Goal: Complete application form: Complete application form

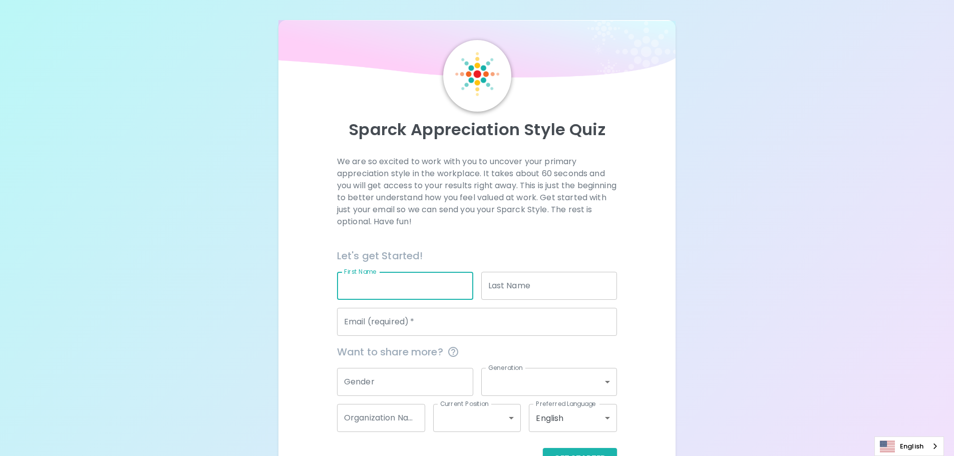
click at [391, 279] on input "First Name" at bounding box center [405, 286] width 136 height 28
type input "[PERSON_NAME]"
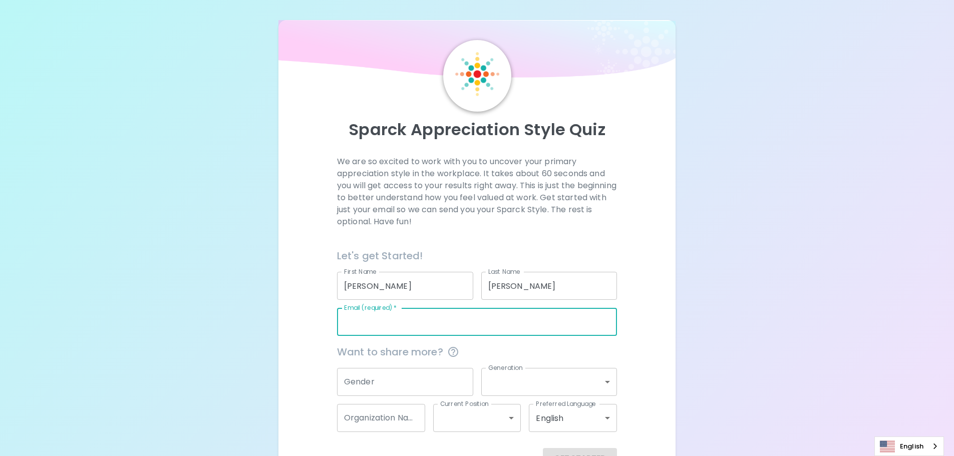
click at [492, 287] on input "[PERSON_NAME]" at bounding box center [549, 286] width 136 height 28
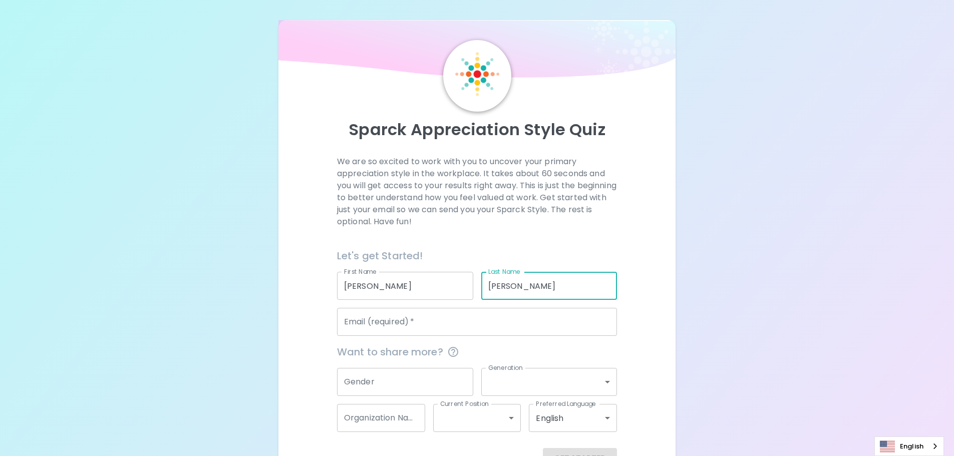
type input "[PERSON_NAME]"
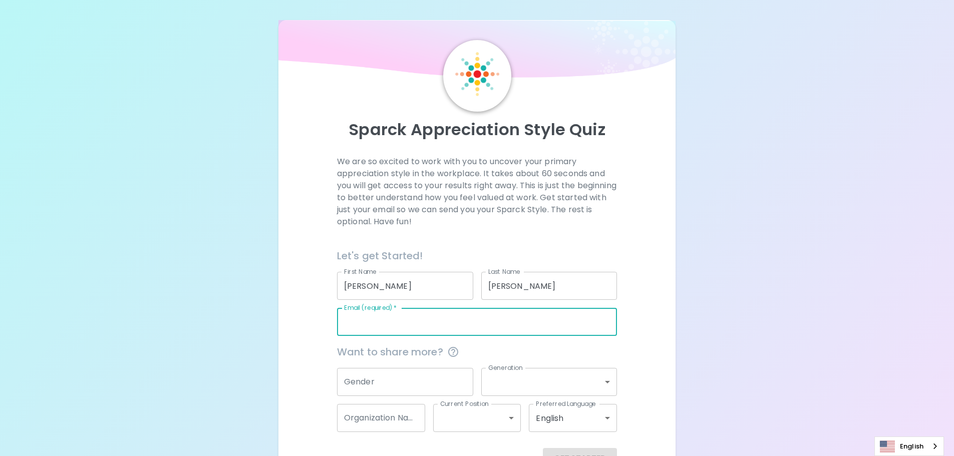
drag, startPoint x: 466, startPoint y: 300, endPoint x: 459, endPoint y: 314, distance: 15.7
click at [459, 314] on input "Email (required)   *" at bounding box center [477, 322] width 280 height 28
type input "[PERSON_NAME][EMAIL_ADDRESS][PERSON_NAME][DOMAIN_NAME]"
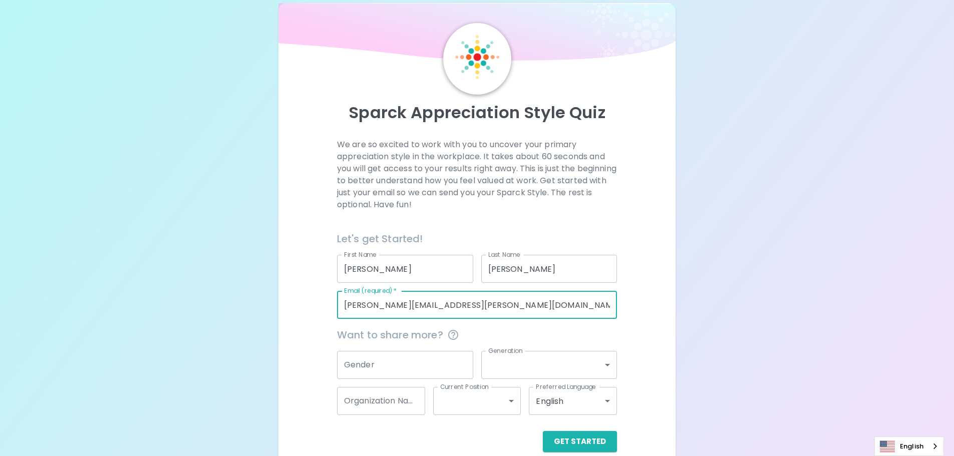
scroll to position [33, 0]
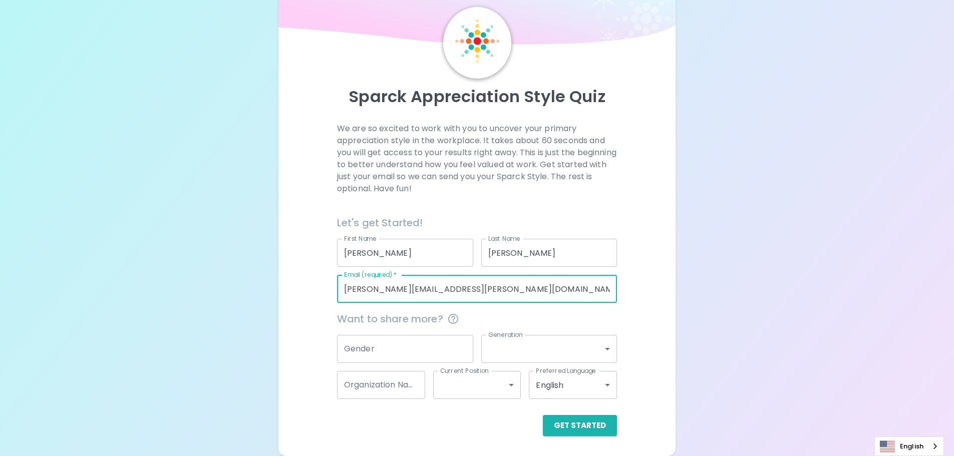
click at [462, 356] on input "Gender" at bounding box center [405, 349] width 136 height 28
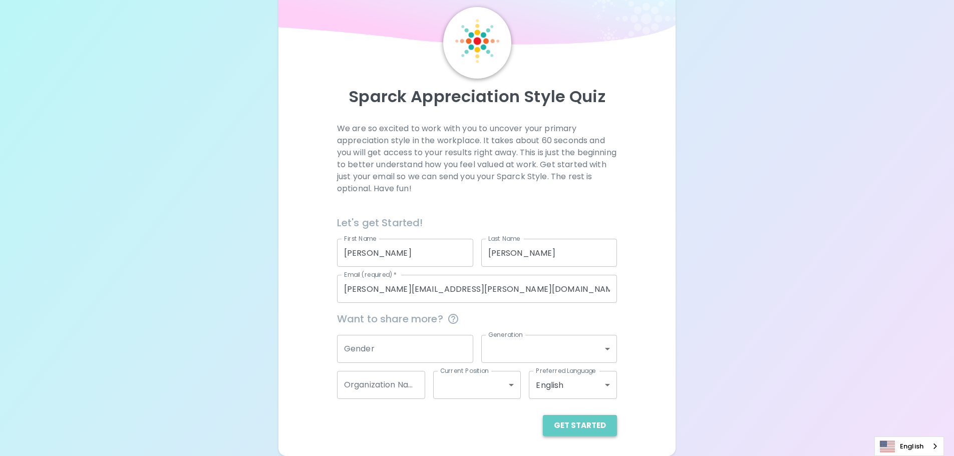
click at [601, 420] on button "Get Started" at bounding box center [580, 425] width 74 height 21
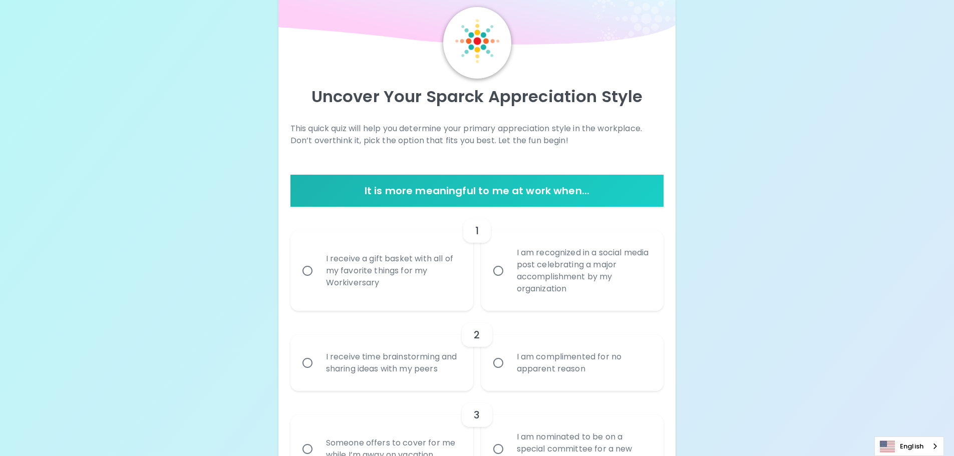
click at [336, 278] on div "I receive a gift basket with all of my favorite things for my Workiversary" at bounding box center [393, 271] width 150 height 60
click at [318, 278] on input "I receive a gift basket with all of my favorite things for my Workiversary" at bounding box center [307, 270] width 21 height 21
radio input "true"
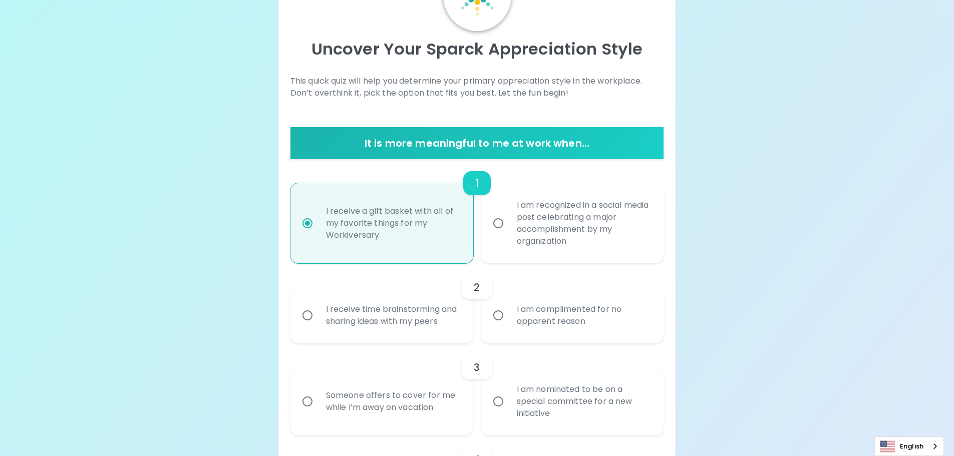
scroll to position [113, 0]
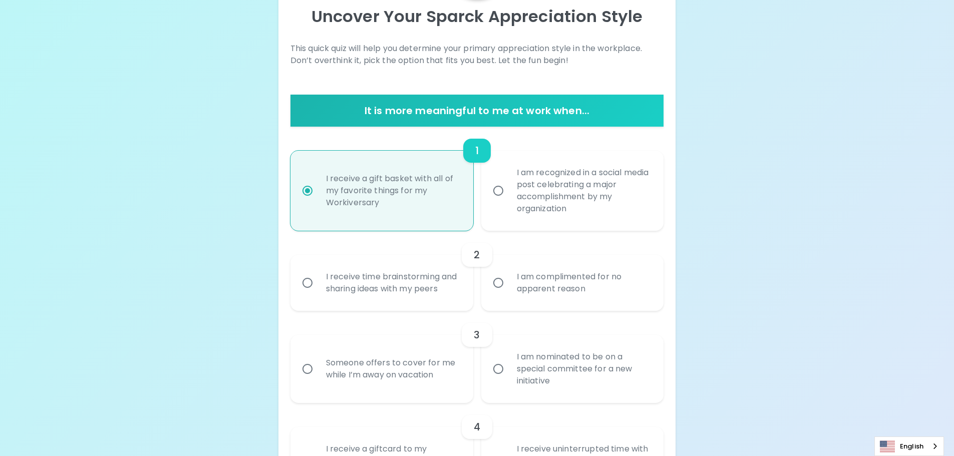
click at [411, 296] on div "I receive time brainstorming and sharing ideas with my peers" at bounding box center [393, 283] width 150 height 48
click at [318, 294] on input "I receive time brainstorming and sharing ideas with my peers" at bounding box center [307, 283] width 21 height 21
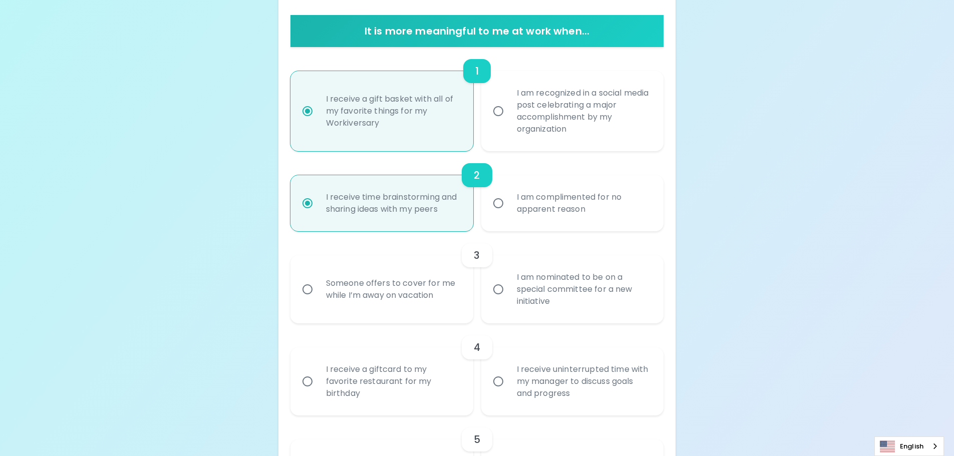
scroll to position [193, 0]
radio input "false"
click at [501, 107] on input "I am recognized in a social media post celebrating a major accomplishment by my…" at bounding box center [498, 110] width 21 height 21
radio input "false"
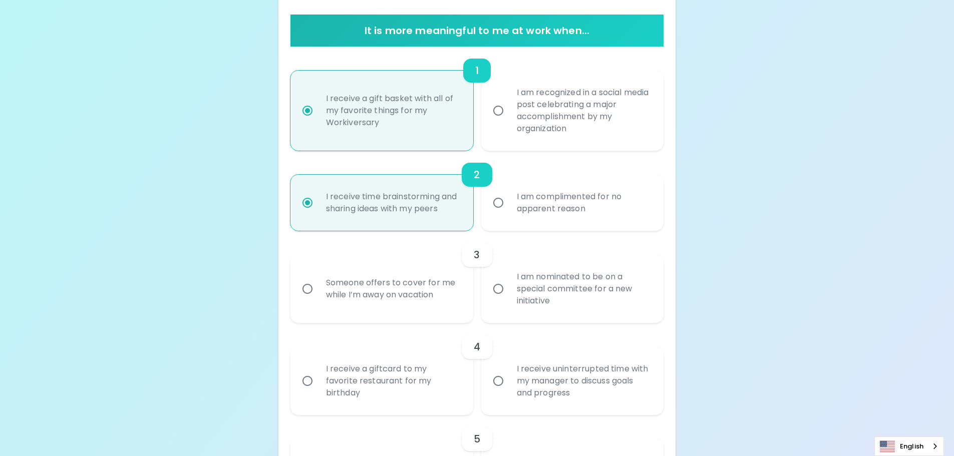
radio input "true"
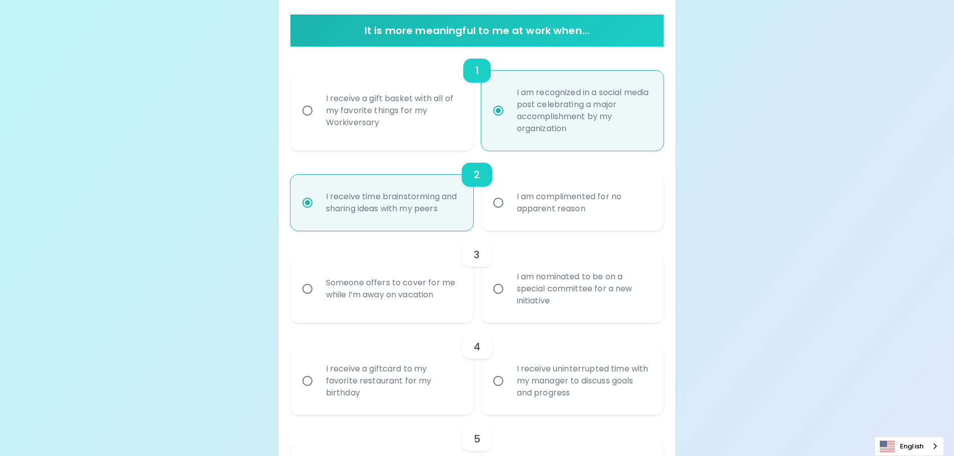
radio input "true"
click at [503, 289] on input "I am nominated to be on a special committee for a new initiative" at bounding box center [498, 289] width 21 height 21
radio input "true"
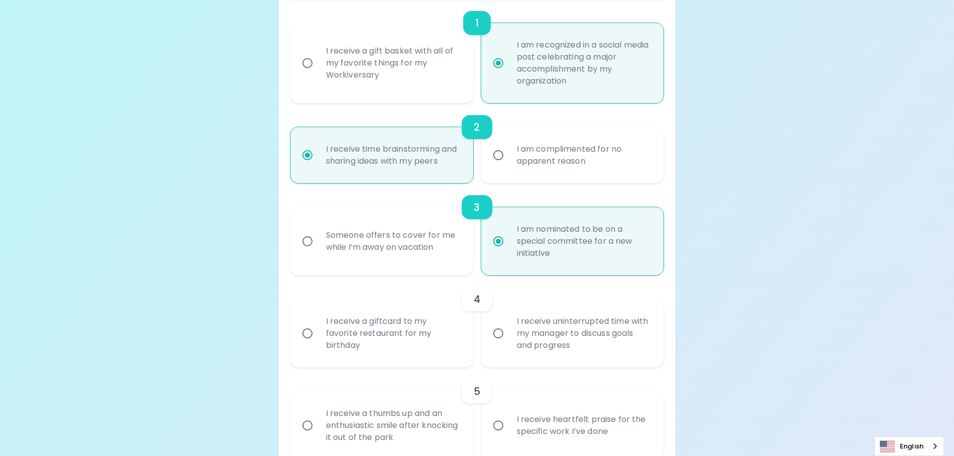
scroll to position [274, 0]
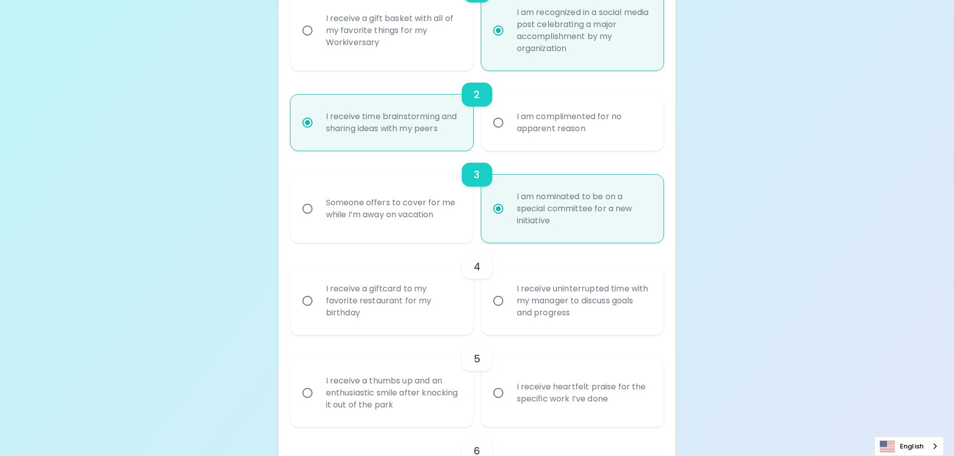
radio input "true"
click at [474, 304] on div "I receive uninterrupted time with my manager to discuss goals and progress" at bounding box center [568, 297] width 191 height 76
click at [334, 307] on div "I receive a giftcard to my favorite restaurant for my birthday" at bounding box center [393, 301] width 150 height 60
click at [318, 307] on input "I receive a giftcard to my favorite restaurant for my birthday" at bounding box center [307, 301] width 21 height 21
radio input "false"
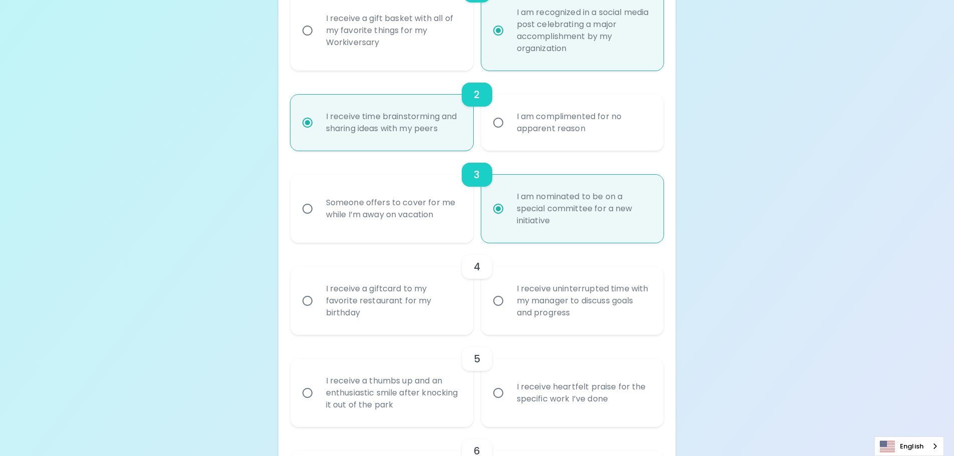
radio input "false"
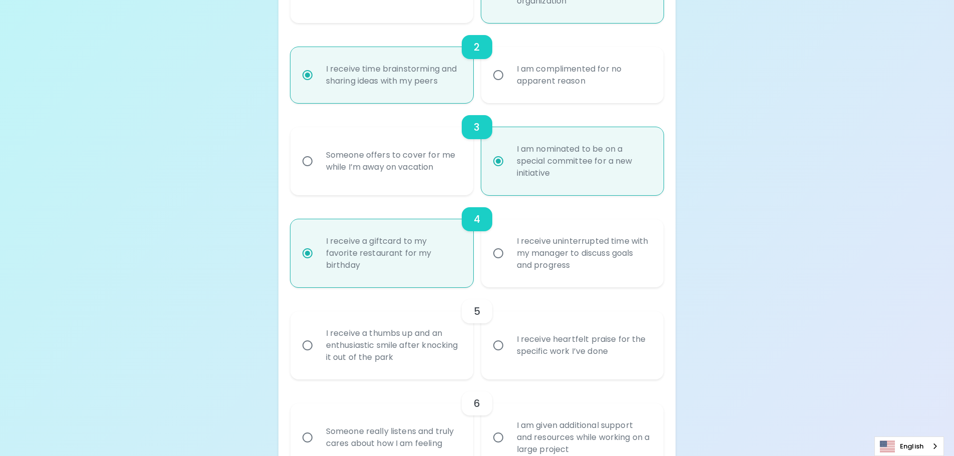
scroll to position [354, 0]
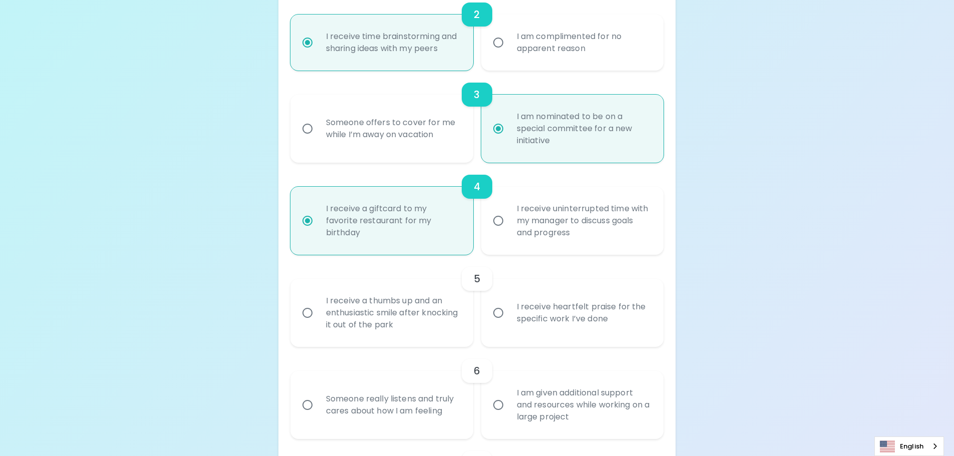
radio input "true"
click at [505, 314] on input "I receive heartfelt praise for the specific work I’ve done" at bounding box center [498, 313] width 21 height 21
radio input "false"
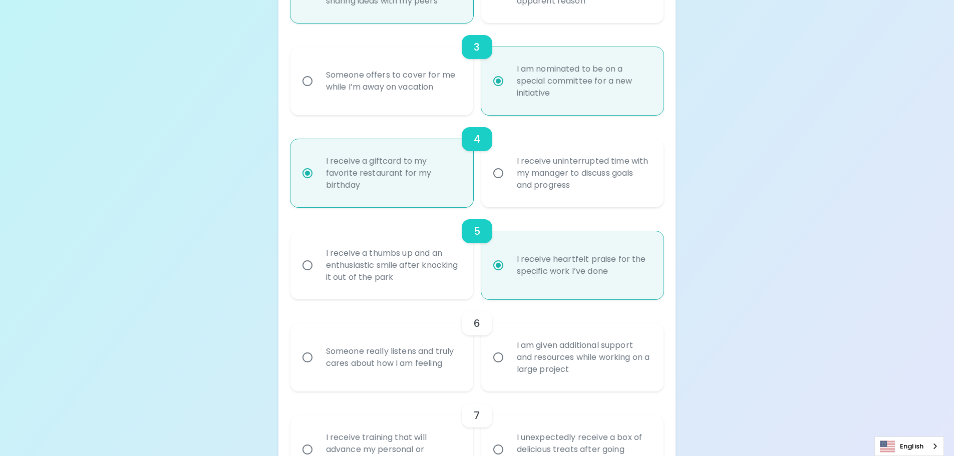
scroll to position [434, 0]
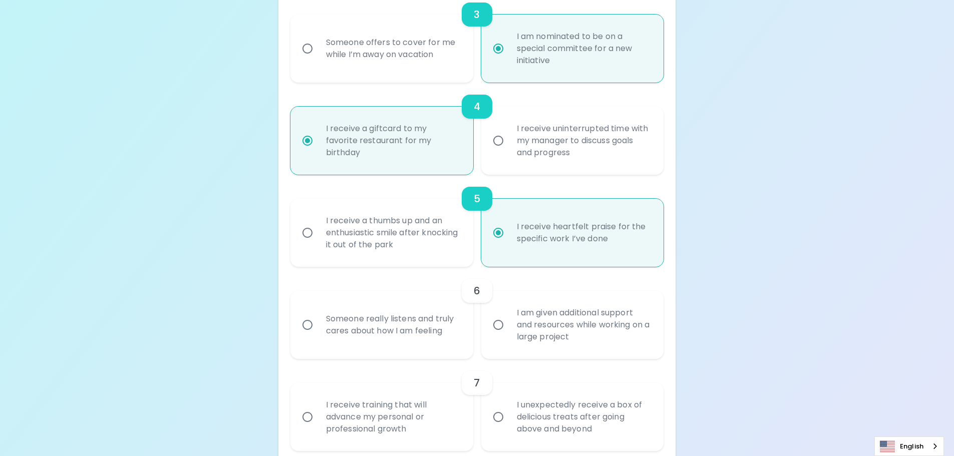
radio input "true"
click at [502, 314] on label "I am given additional support and resources while working on a large project" at bounding box center [567, 325] width 183 height 68
click at [502, 315] on input "I am given additional support and resources while working on a large project" at bounding box center [498, 325] width 21 height 21
radio input "false"
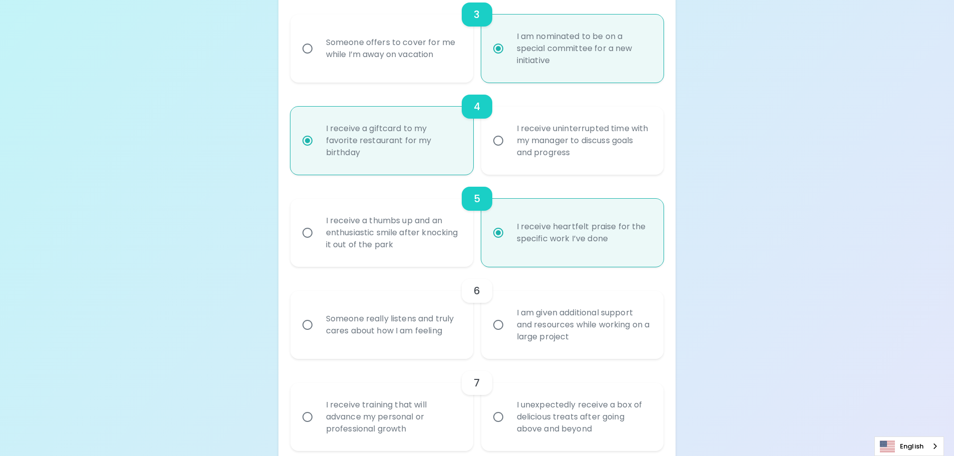
radio input "false"
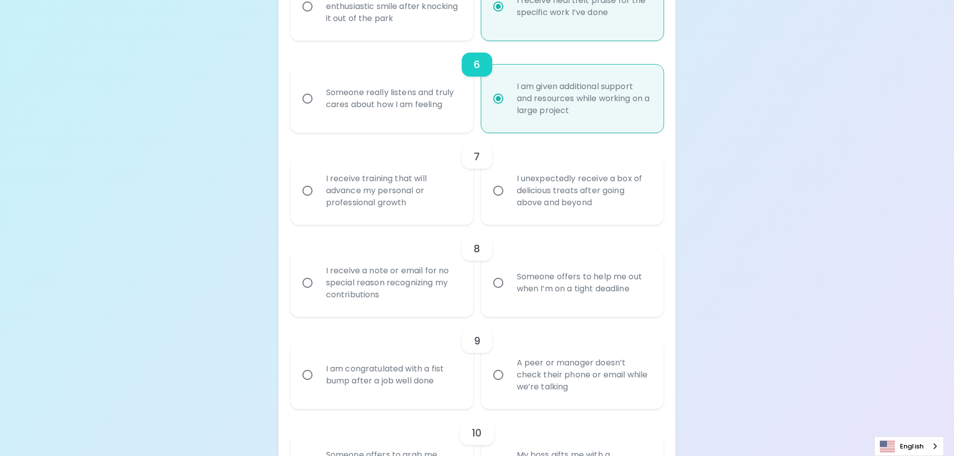
scroll to position [614, 0]
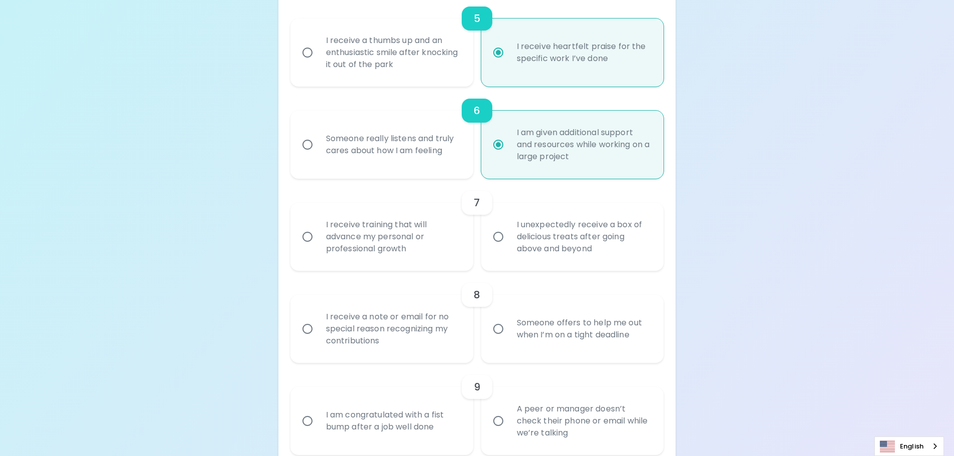
radio input "true"
click at [387, 237] on div "I receive training that will advance my personal or professional growth" at bounding box center [393, 237] width 150 height 60
click at [395, 286] on div "8" at bounding box center [478, 295] width 374 height 24
click at [306, 238] on input "I receive training that will advance my personal or professional growth" at bounding box center [307, 236] width 21 height 21
radio input "false"
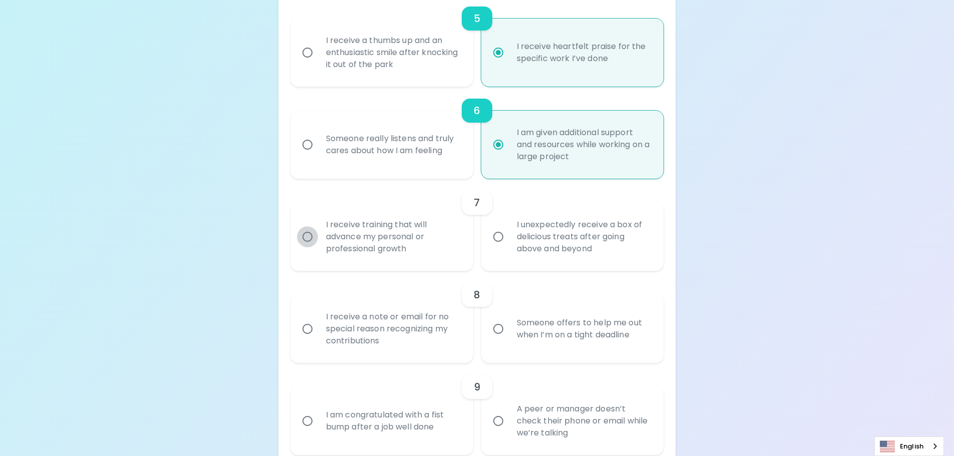
radio input "false"
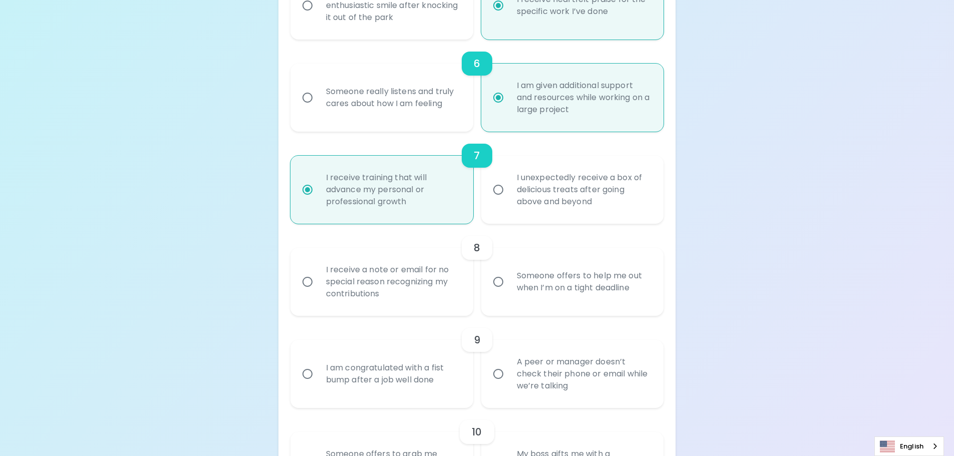
scroll to position [694, 0]
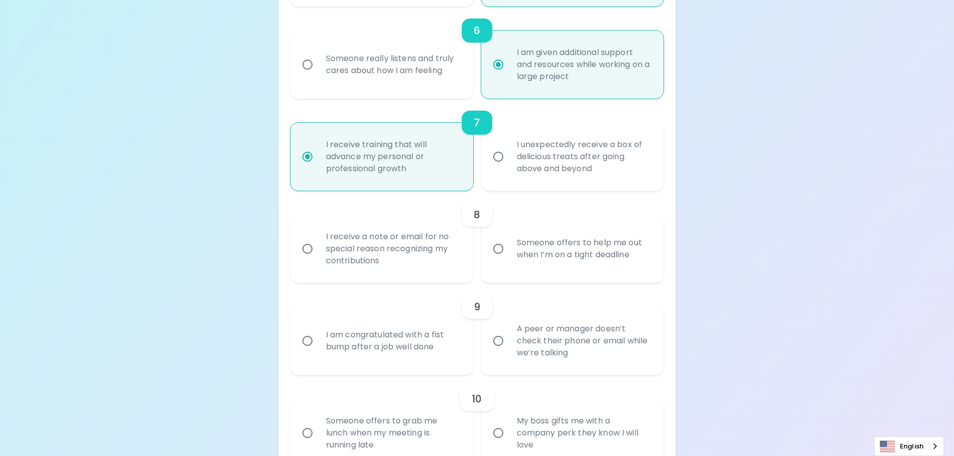
radio input "true"
click at [500, 256] on input "Someone offers to help me out when I’m on a tight deadline" at bounding box center [498, 248] width 21 height 21
radio input "false"
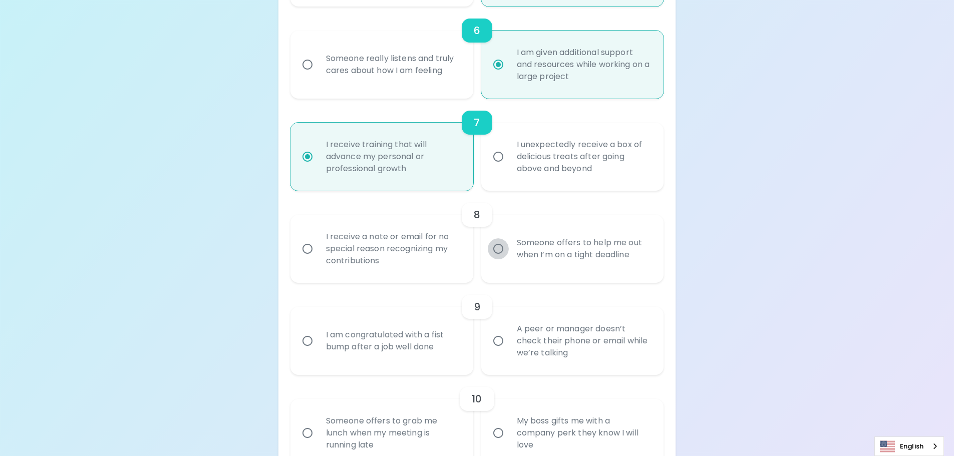
radio input "false"
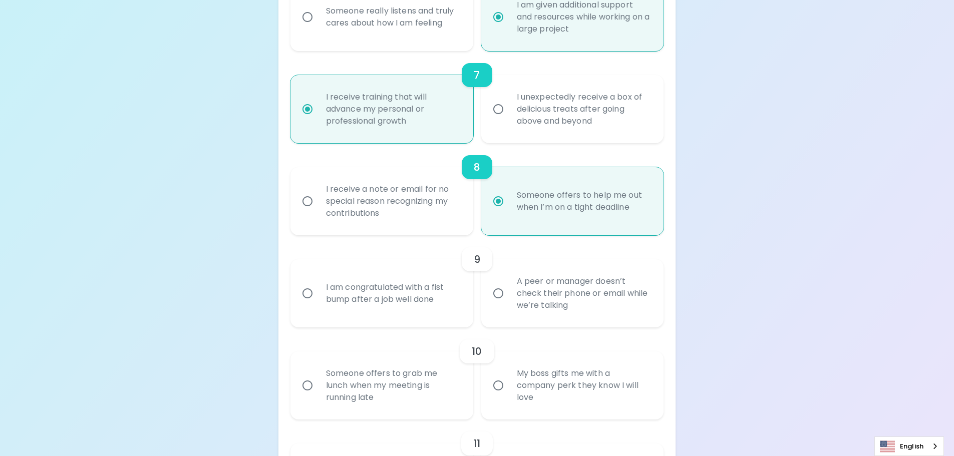
scroll to position [774, 0]
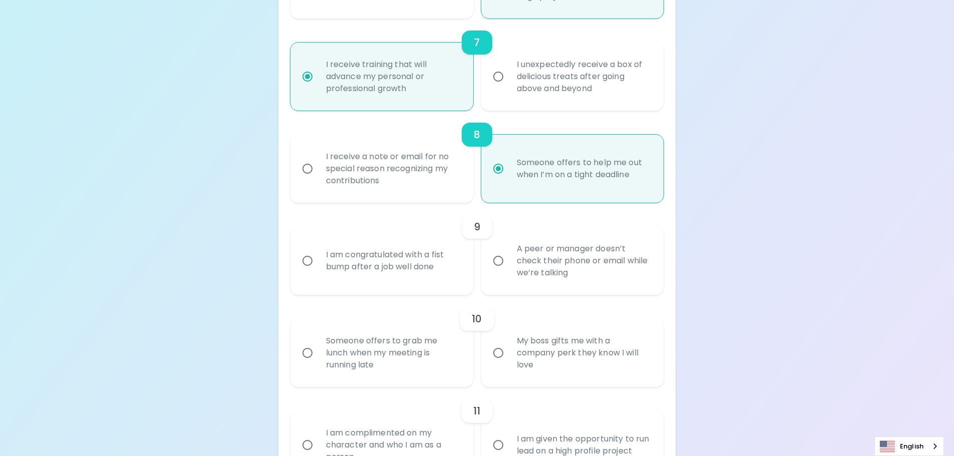
radio input "true"
click at [506, 259] on input "A peer or manager doesn’t check their phone or email while we’re talking" at bounding box center [498, 260] width 21 height 21
radio input "false"
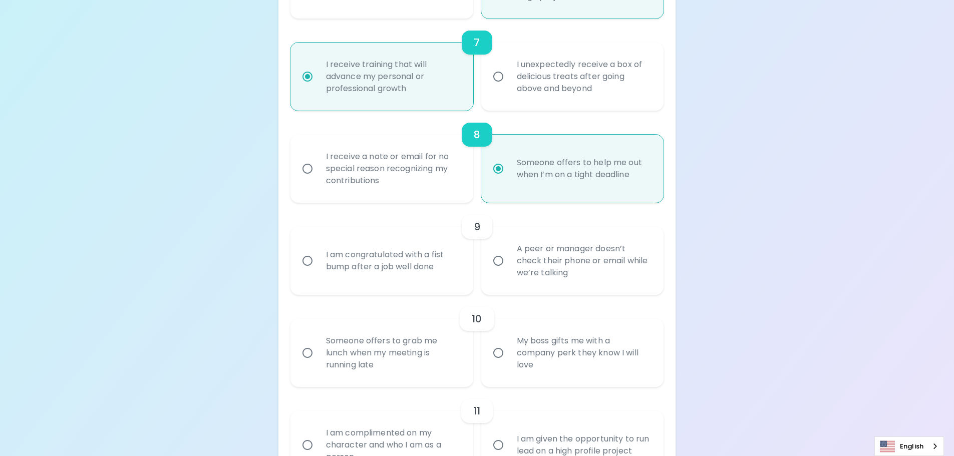
radio input "false"
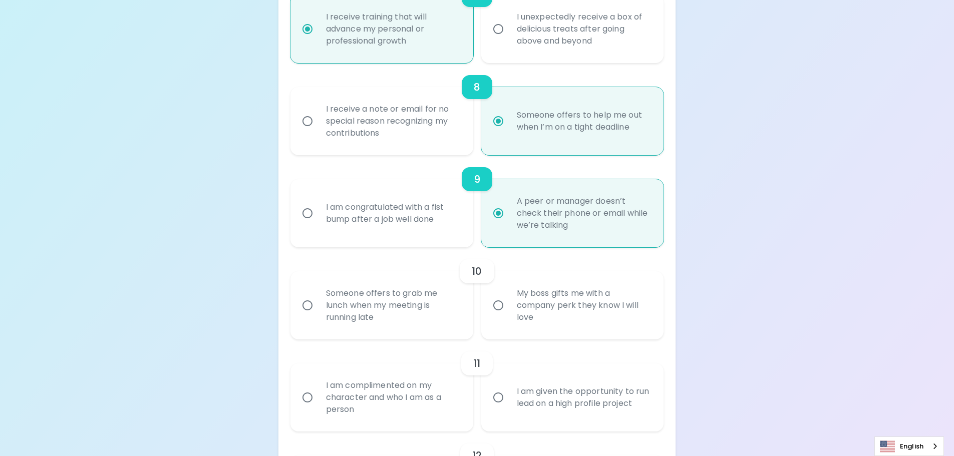
scroll to position [855, 0]
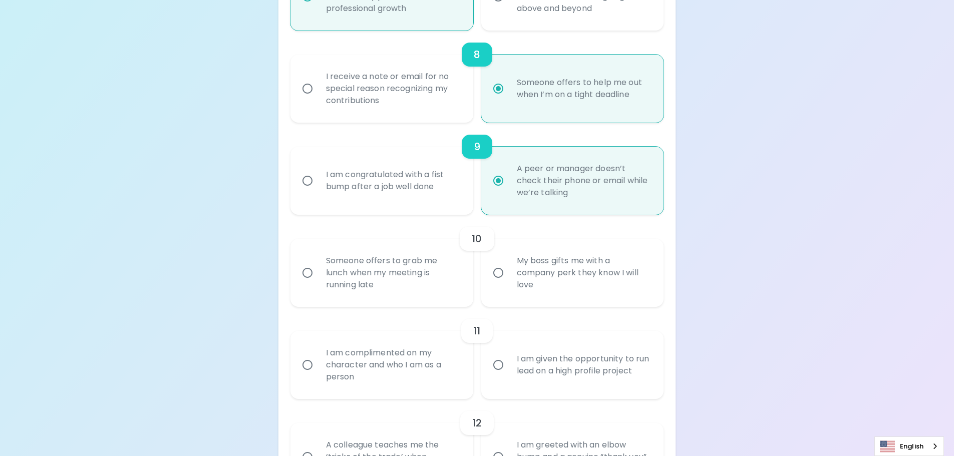
radio input "true"
click at [515, 278] on div "My boss gifts me with a company perk they know I will love" at bounding box center [584, 273] width 150 height 60
click at [509, 278] on input "My boss gifts me with a company perk they know I will love" at bounding box center [498, 272] width 21 height 21
radio input "false"
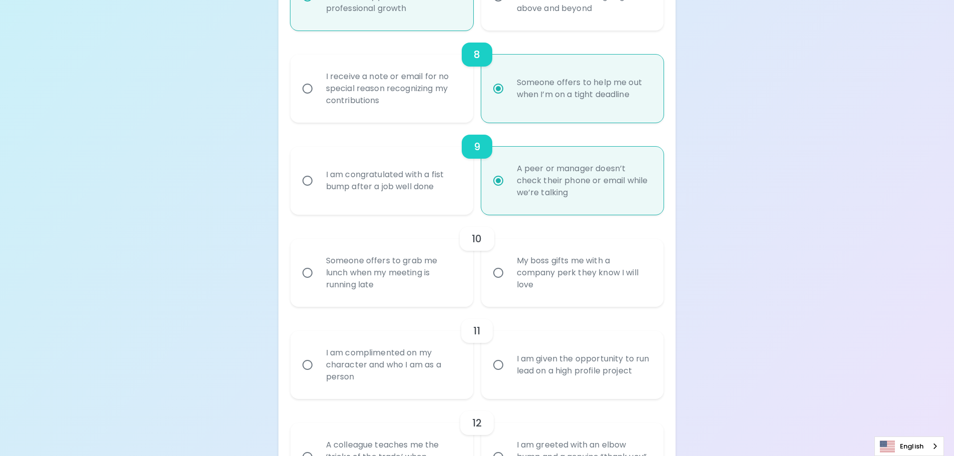
radio input "false"
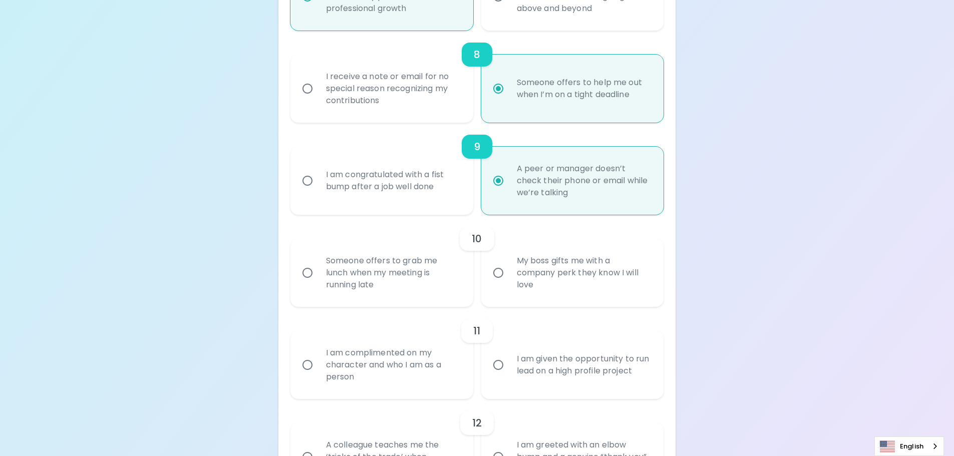
radio input "false"
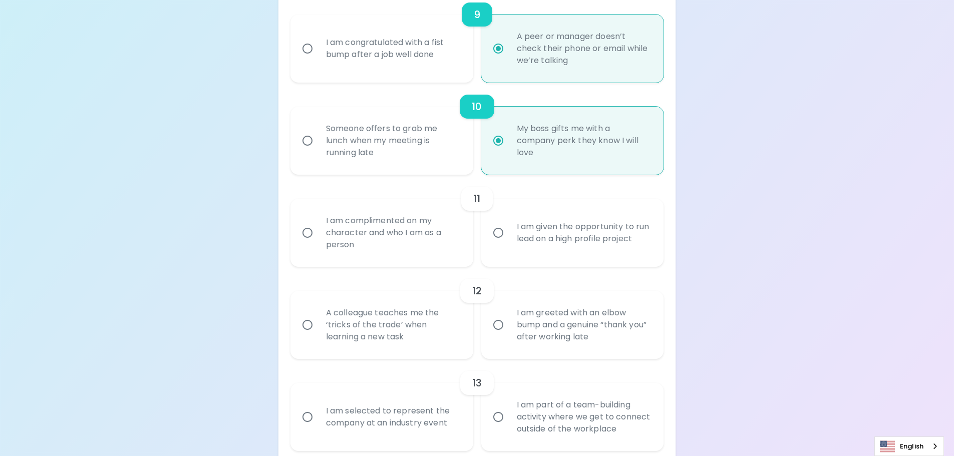
scroll to position [985, 0]
radio input "true"
click at [338, 136] on div "Someone offers to grab me lunch when my meeting is running late" at bounding box center [393, 143] width 150 height 60
click at [318, 136] on input "Someone offers to grab me lunch when my meeting is running late" at bounding box center [307, 142] width 21 height 21
radio input "false"
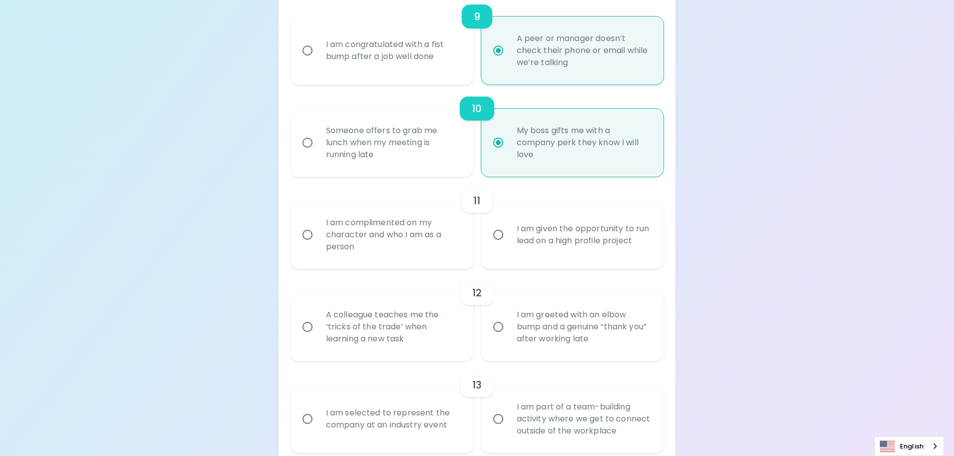
radio input "false"
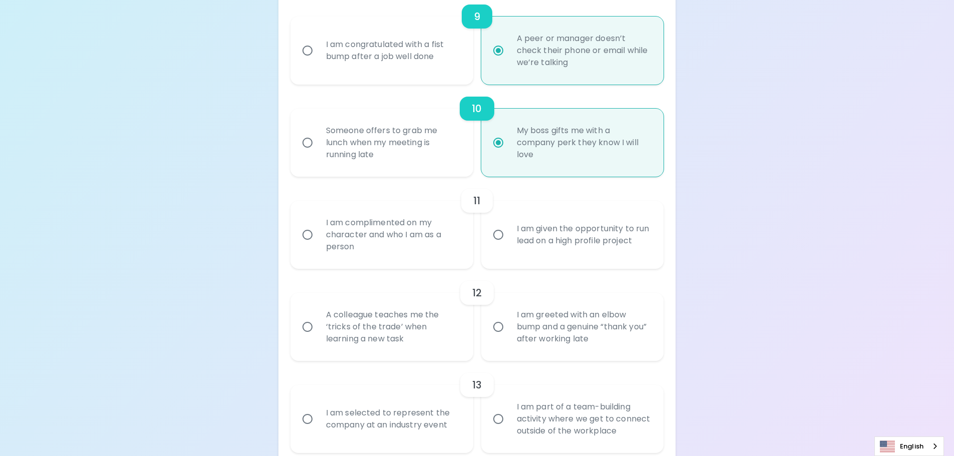
radio input "false"
radio input "true"
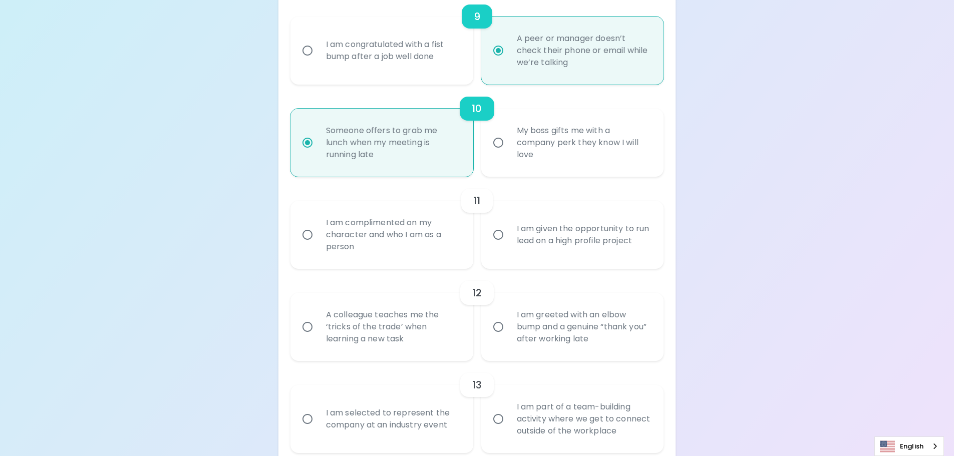
radio input "true"
click at [554, 141] on div "My boss gifts me with a company perk they know I will love" at bounding box center [584, 143] width 150 height 60
click at [509, 141] on input "My boss gifts me with a company perk they know I will love" at bounding box center [498, 142] width 21 height 21
radio input "false"
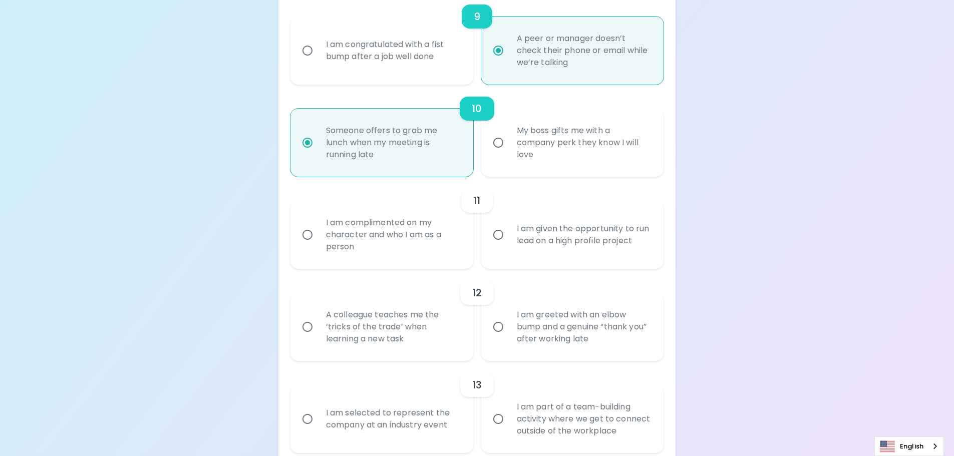
radio input "false"
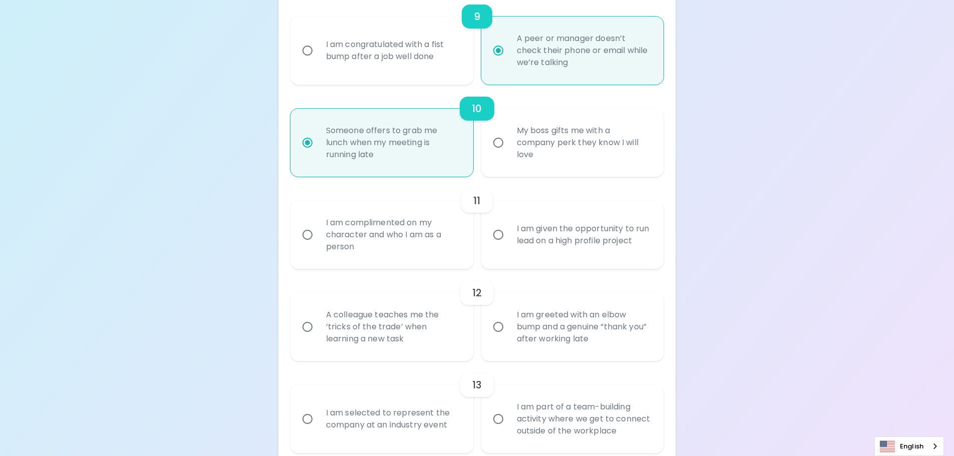
radio input "false"
radio input "true"
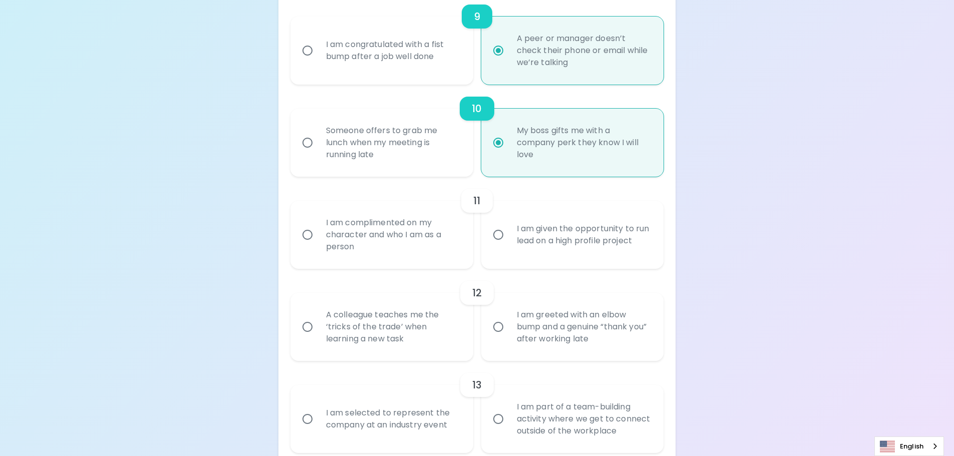
radio input "true"
click at [379, 240] on div "I am complimented on my character and who I am as a person" at bounding box center [393, 235] width 150 height 60
click at [318, 240] on input "I am complimented on my character and who I am as a person" at bounding box center [307, 234] width 21 height 21
radio input "false"
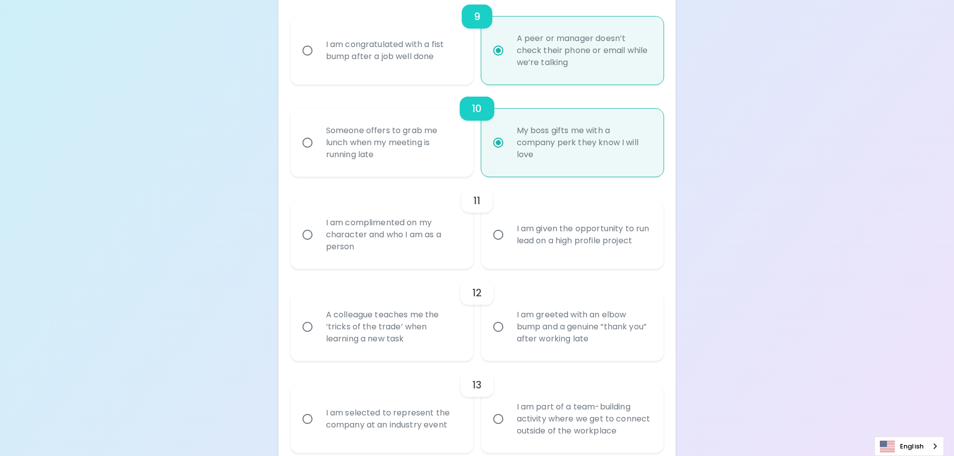
radio input "false"
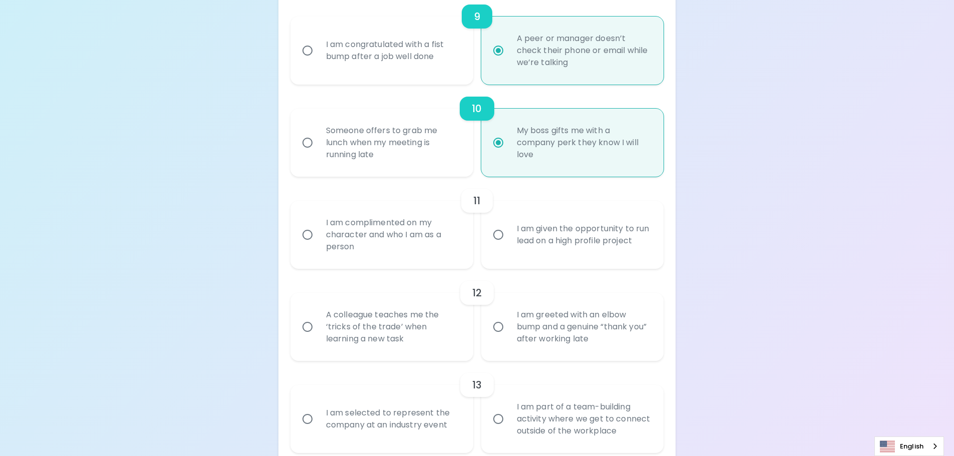
radio input "false"
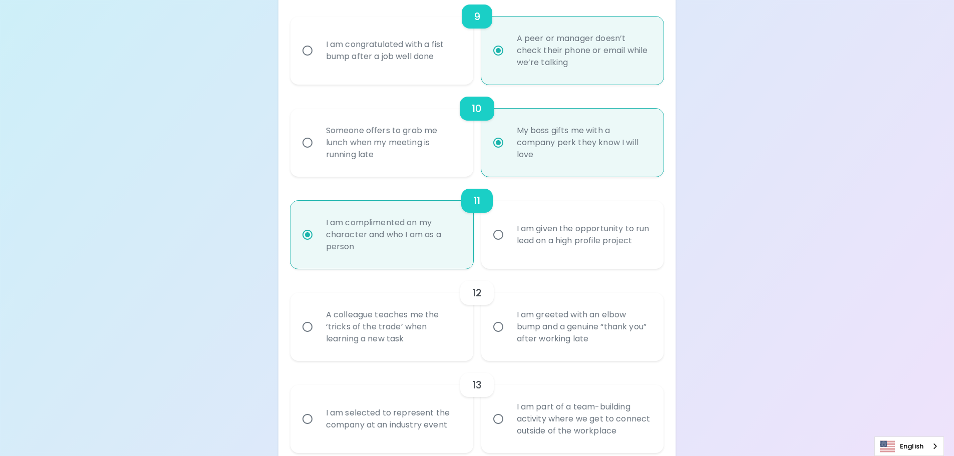
scroll to position [1065, 0]
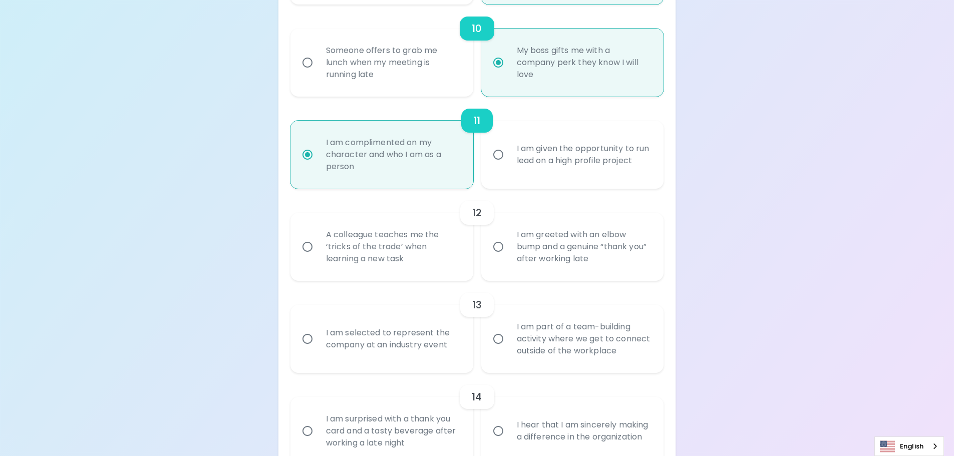
radio input "true"
click at [571, 158] on div "I am given the opportunity to run lead on a high profile project" at bounding box center [584, 155] width 150 height 48
click at [509, 158] on input "I am given the opportunity to run lead on a high profile project" at bounding box center [498, 154] width 21 height 21
radio input "false"
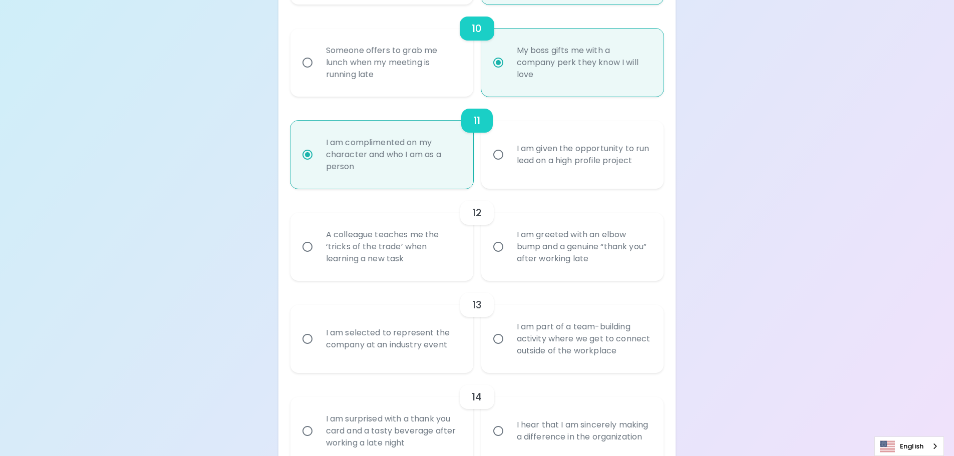
radio input "false"
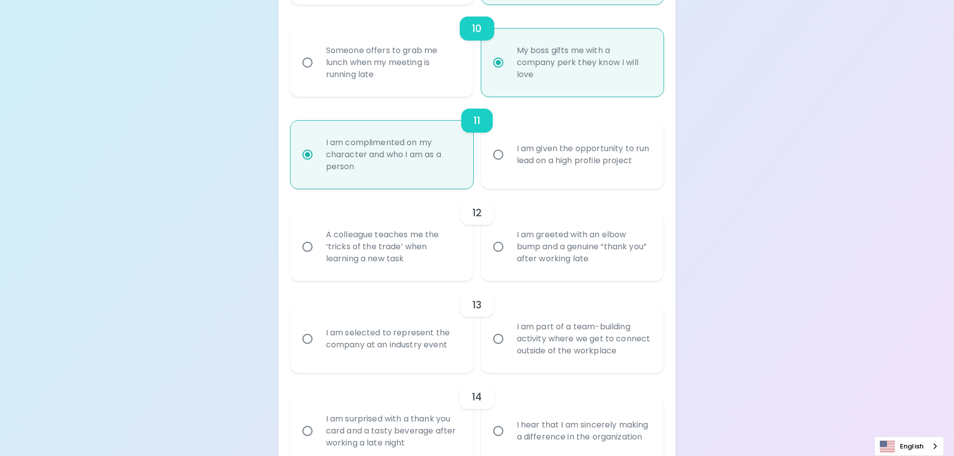
radio input "false"
radio input "true"
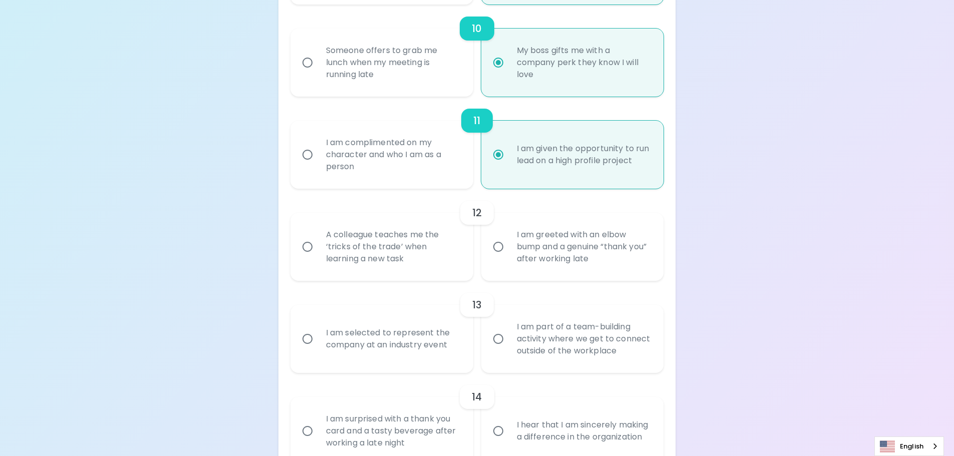
radio input "true"
click at [315, 251] on input "A colleague teaches me the ‘tricks of the trade’ when learning a new task" at bounding box center [307, 246] width 21 height 21
radio input "false"
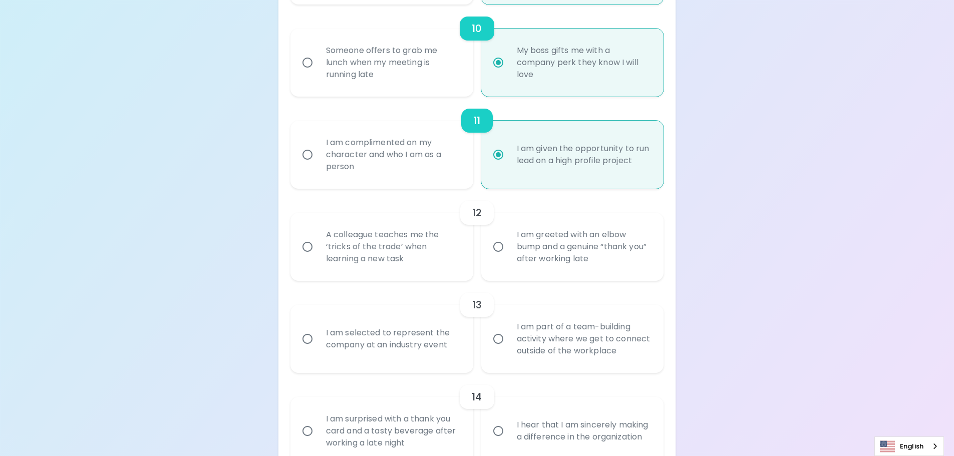
radio input "false"
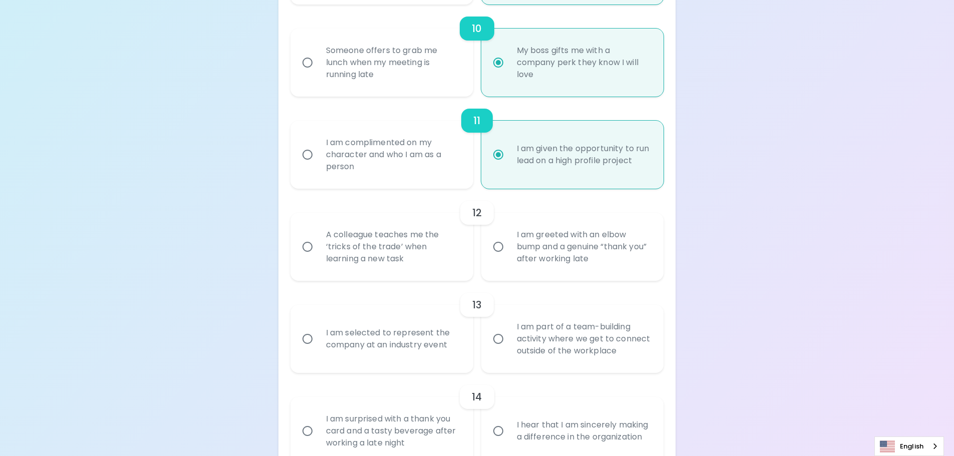
radio input "false"
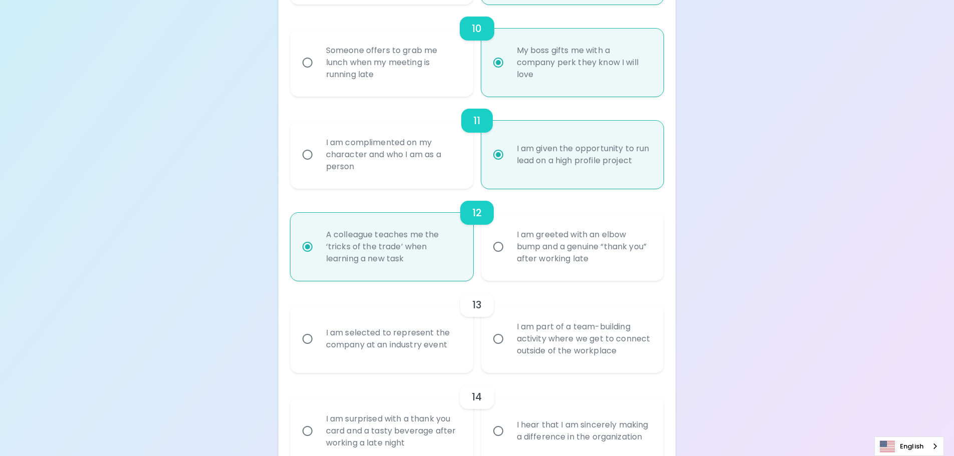
scroll to position [1145, 0]
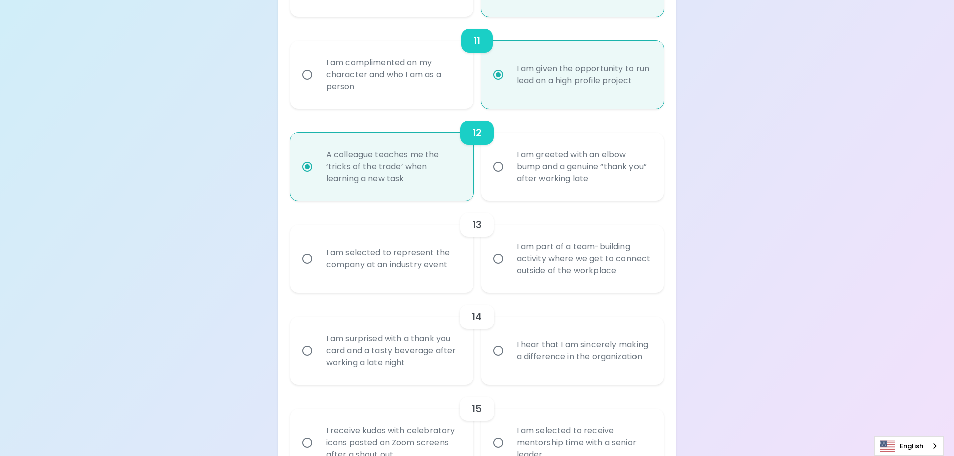
radio input "true"
click at [347, 266] on div "I am selected to represent the company at an industry event" at bounding box center [393, 259] width 150 height 48
click at [318, 266] on input "I am selected to represent the company at an industry event" at bounding box center [307, 258] width 21 height 21
radio input "false"
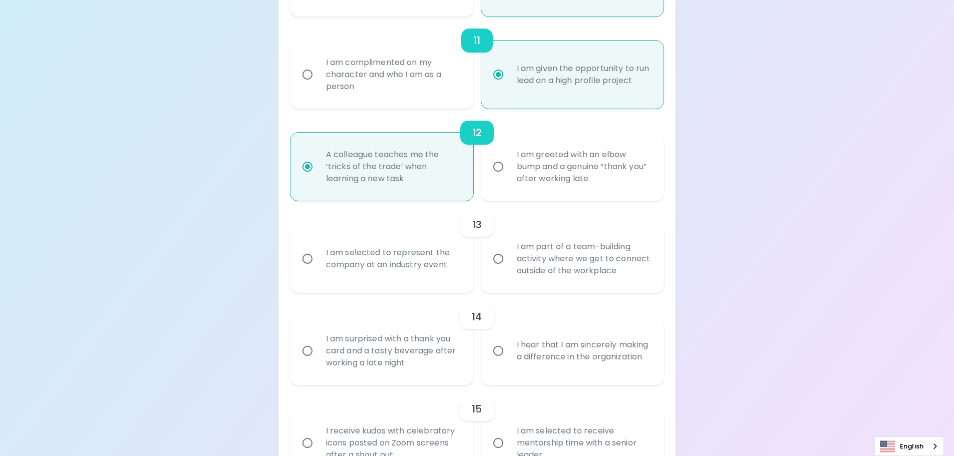
radio input "false"
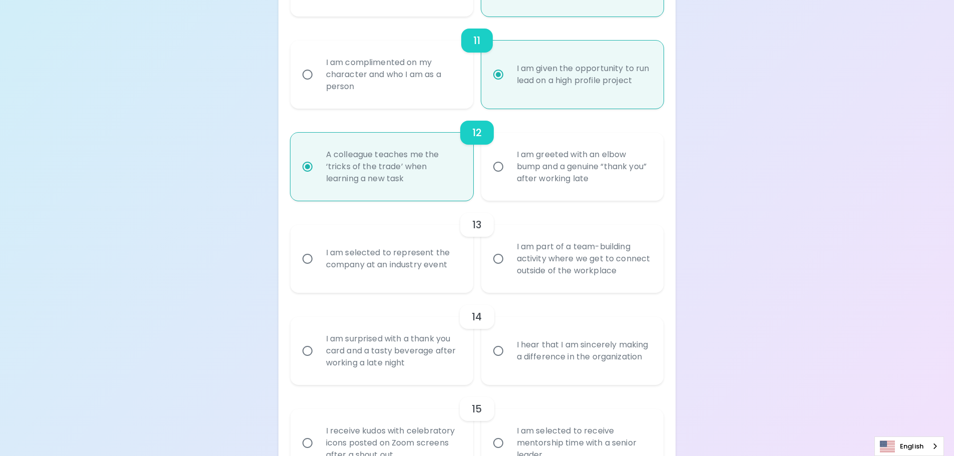
radio input "false"
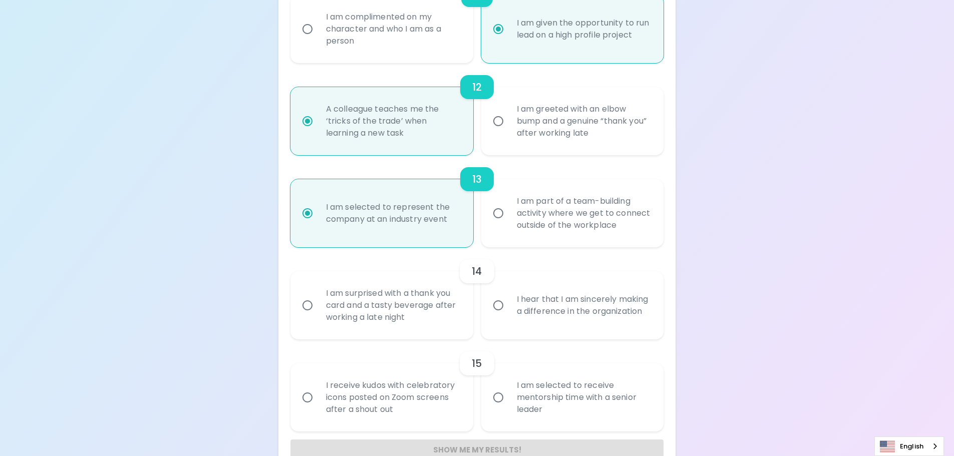
scroll to position [1215, 0]
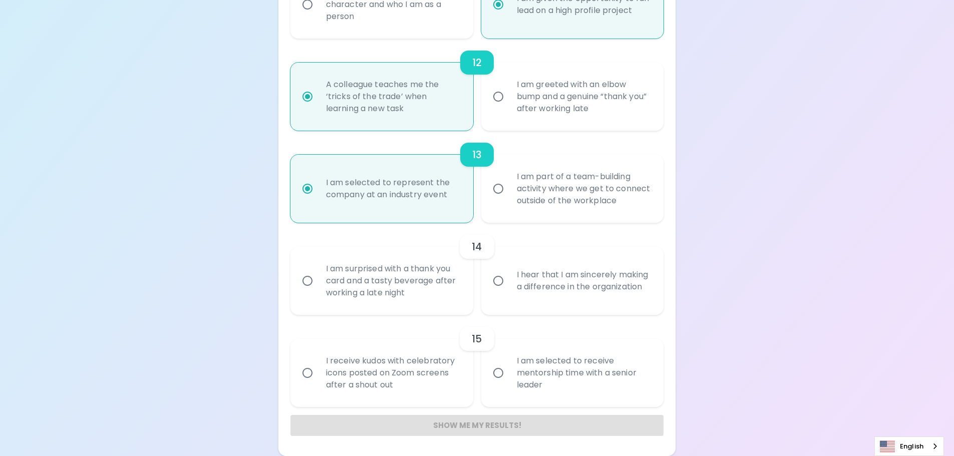
radio input "true"
click at [523, 286] on div "I hear that I am sincerely making a difference in the organization" at bounding box center [584, 281] width 150 height 48
click at [509, 286] on input "I hear that I am sincerely making a difference in the organization" at bounding box center [498, 281] width 21 height 21
radio input "false"
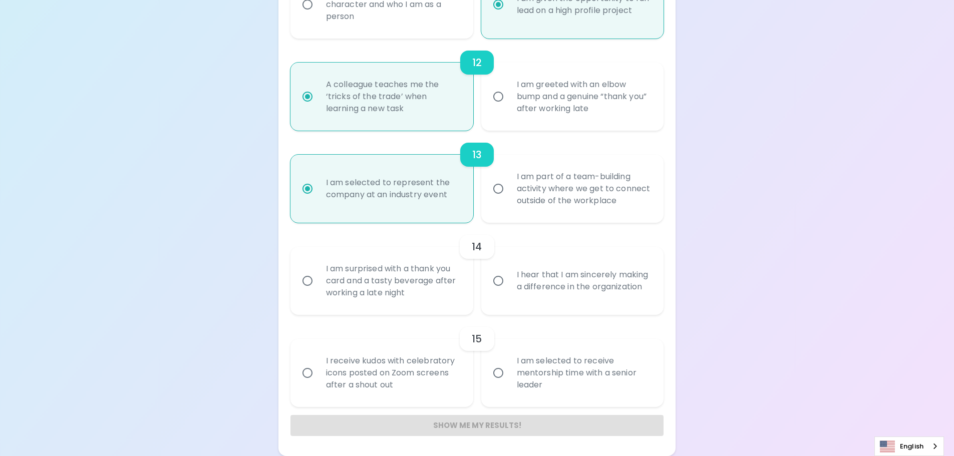
radio input "false"
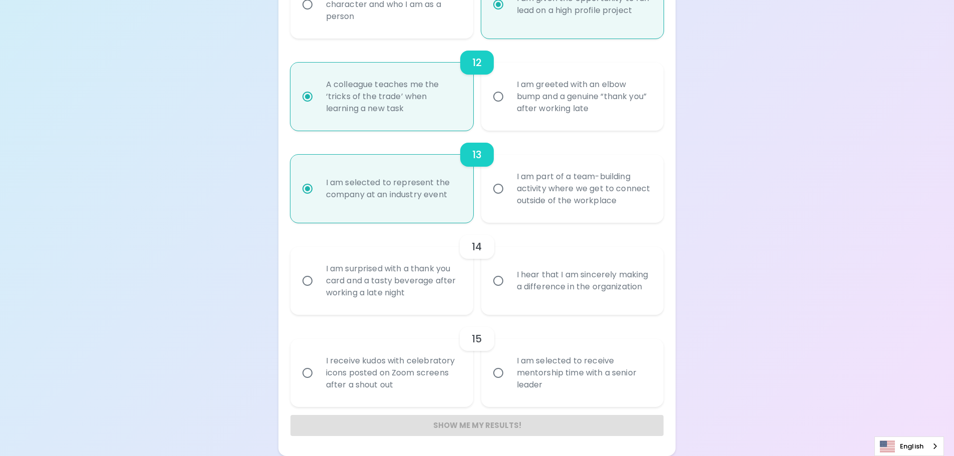
radio input "false"
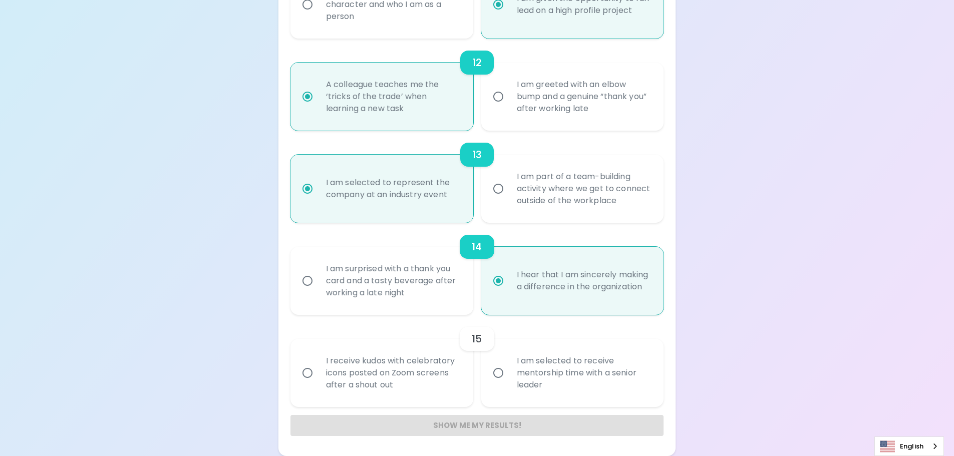
radio input "true"
click at [555, 365] on div "I am selected to receive mentorship time with a senior leader" at bounding box center [584, 373] width 150 height 60
click at [509, 365] on input "I am selected to receive mentorship time with a senior leader" at bounding box center [498, 373] width 21 height 21
radio input "false"
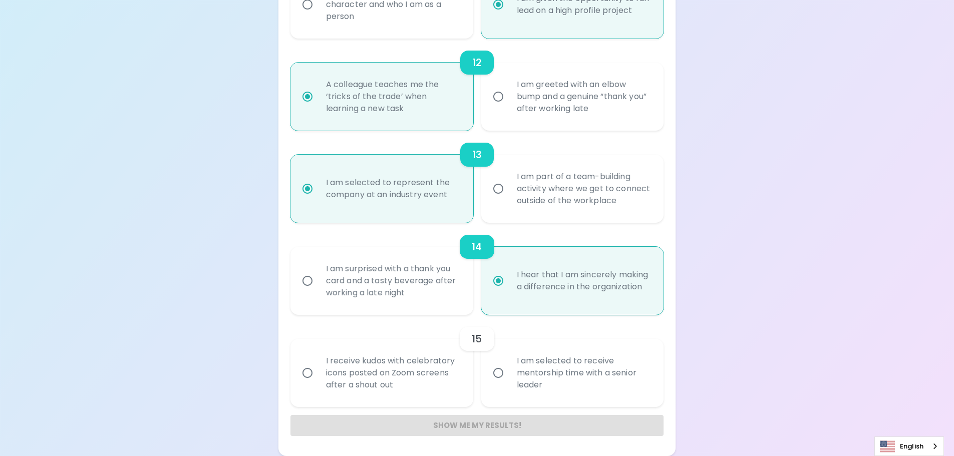
radio input "false"
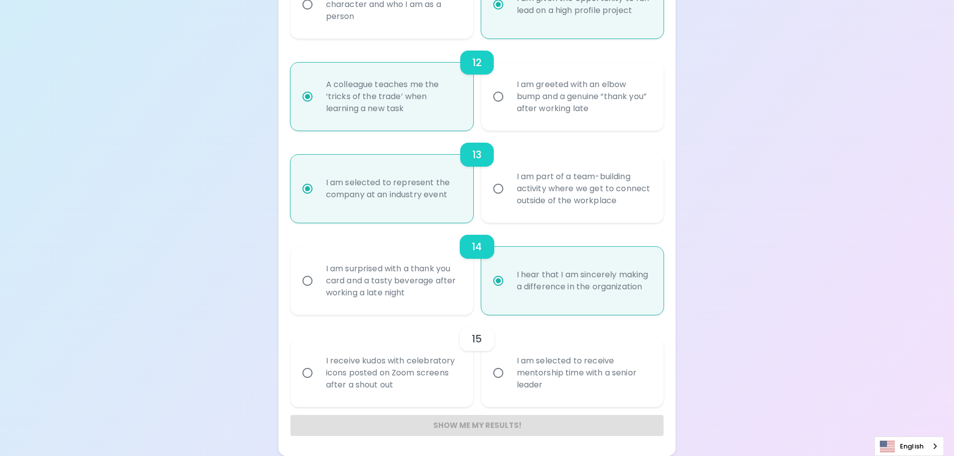
radio input "false"
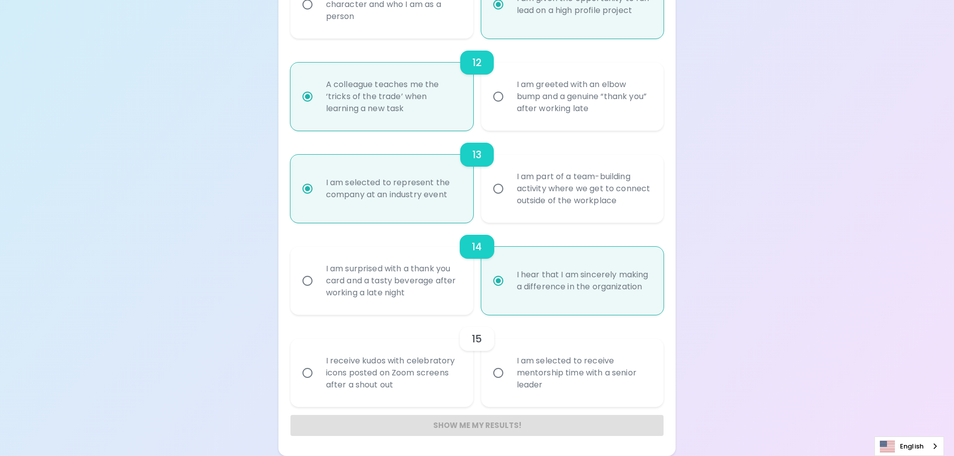
radio input "false"
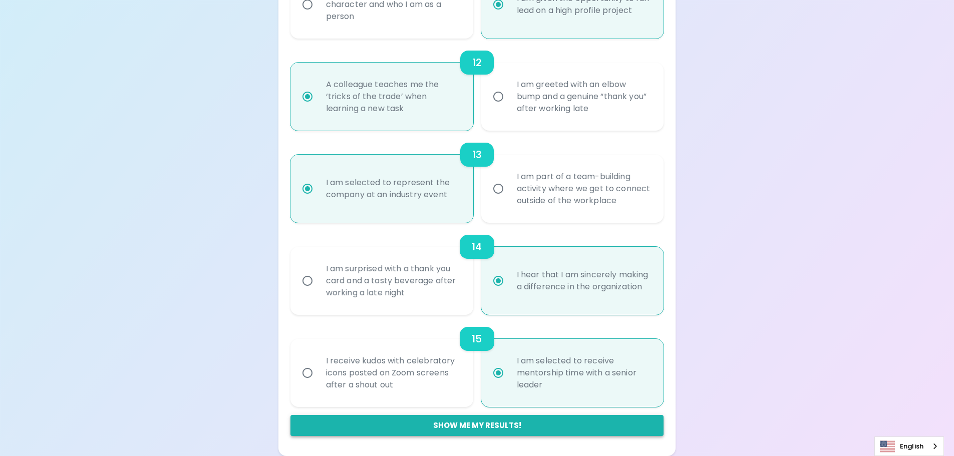
radio input "true"
click at [467, 421] on button "Show me my results!" at bounding box center [478, 425] width 374 height 21
radio input "false"
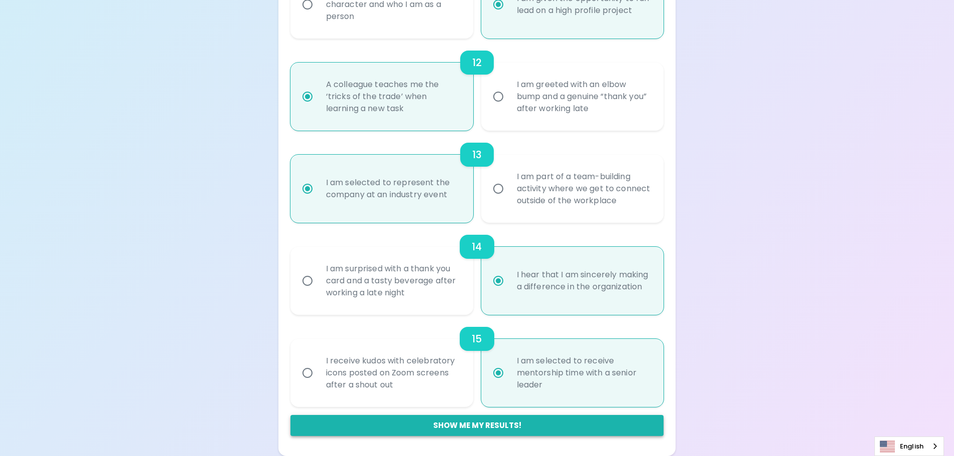
radio input "false"
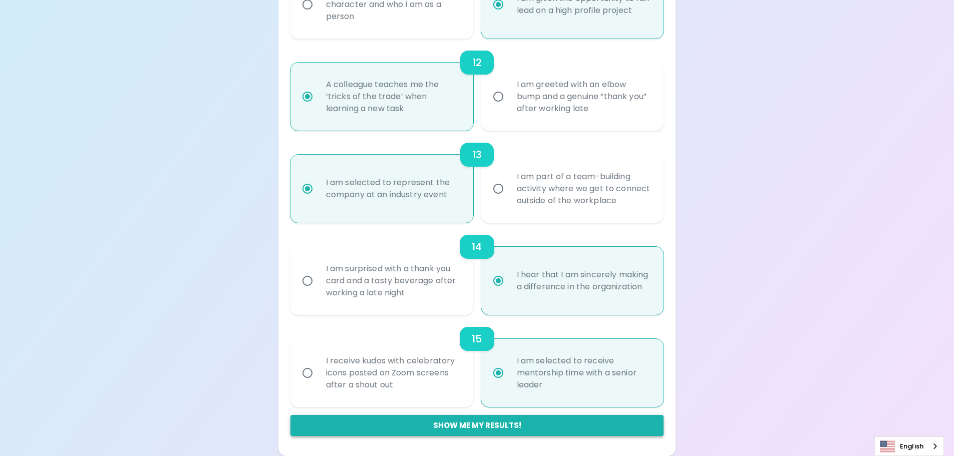
radio input "false"
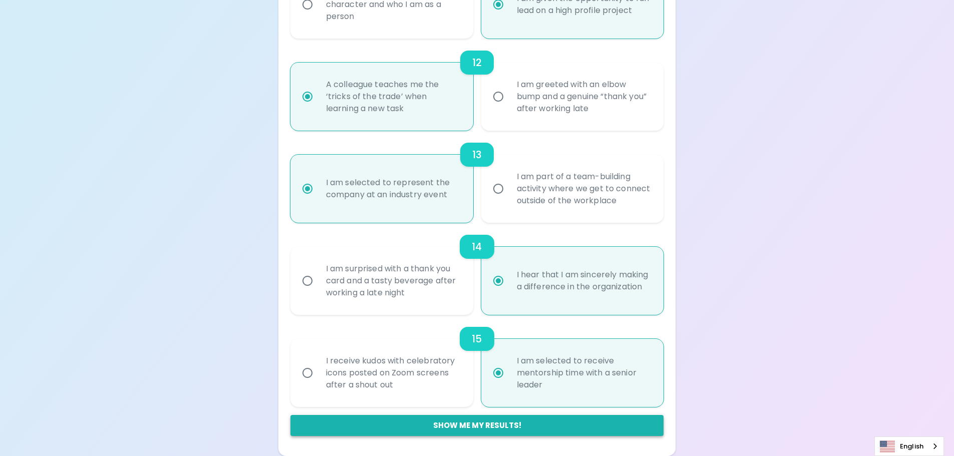
radio input "false"
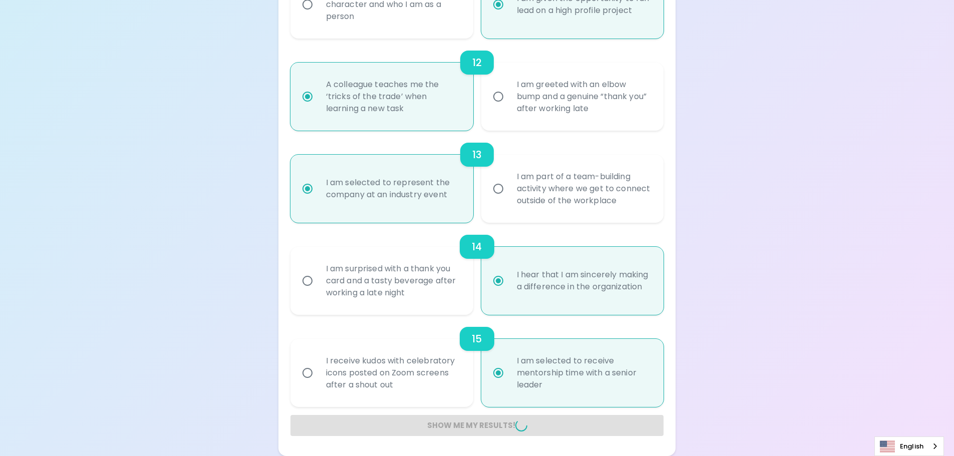
radio input "false"
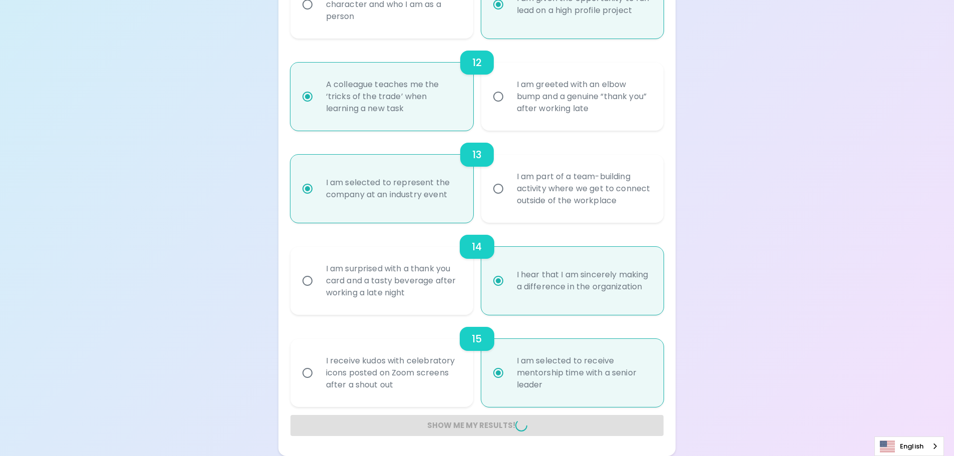
radio input "false"
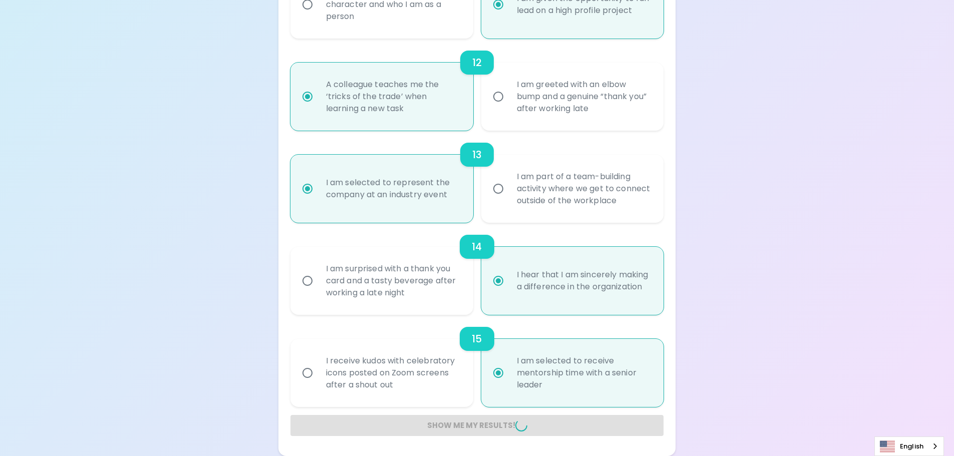
radio input "false"
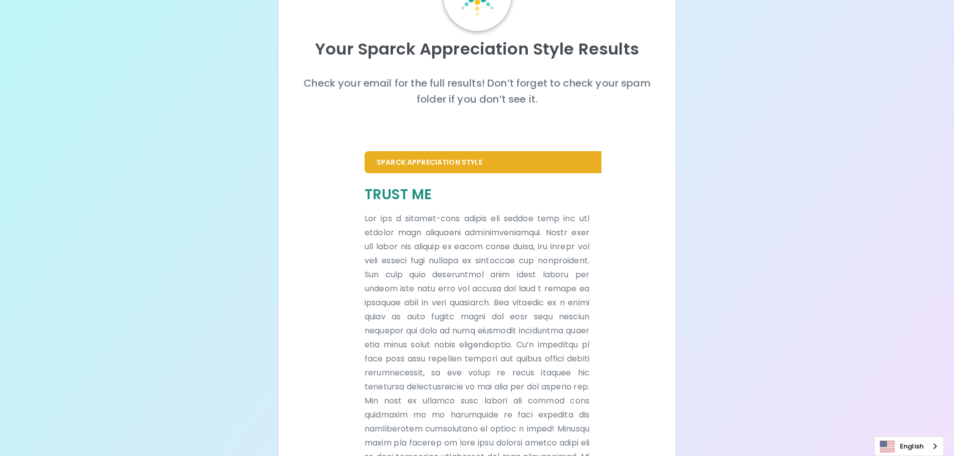
scroll to position [189, 0]
